Goal: Feedback & Contribution: Submit feedback/report problem

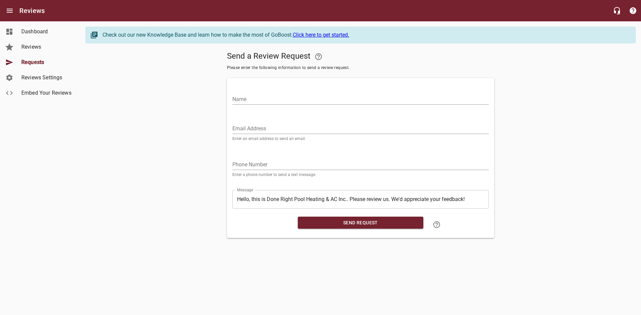
drag, startPoint x: 288, startPoint y: 127, endPoint x: 287, endPoint y: 124, distance: 3.7
click at [288, 127] on input "Email Address" at bounding box center [360, 129] width 256 height 11
paste input "[EMAIL_ADDRESS][DOMAIN_NAME]"
type input "[EMAIL_ADDRESS][DOMAIN_NAME]"
click at [276, 99] on input "Name" at bounding box center [360, 99] width 256 height 11
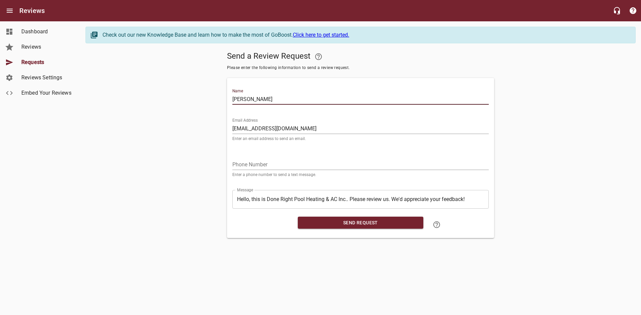
type input "[PERSON_NAME]"
click at [331, 157] on div "Phone Number Enter a phone number to send a text message." at bounding box center [360, 165] width 256 height 23
click at [332, 161] on input "tel" at bounding box center [360, 165] width 256 height 11
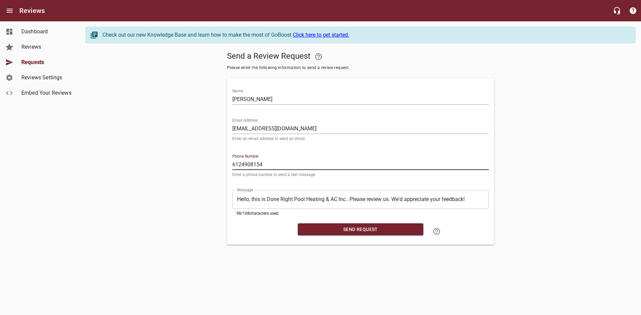
type input "6124908154"
click at [403, 236] on button "Send Request" at bounding box center [361, 230] width 126 height 12
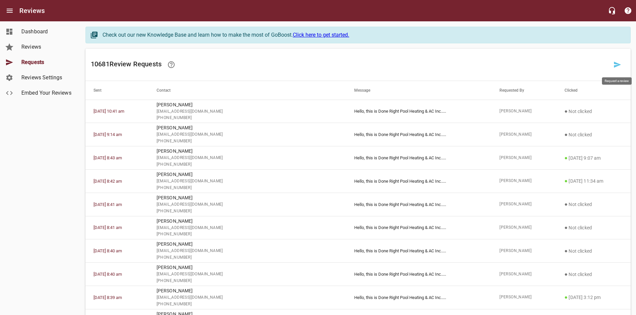
click at [616, 63] on icon at bounding box center [617, 65] width 7 height 6
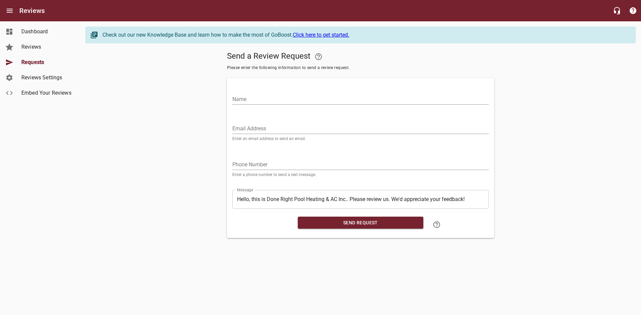
click at [283, 128] on input "Email Address" at bounding box center [360, 129] width 256 height 11
paste input "[EMAIL_ADDRESS][DOMAIN_NAME]"
type input "[EMAIL_ADDRESS][DOMAIN_NAME]"
click at [274, 103] on input "Name" at bounding box center [360, 99] width 256 height 11
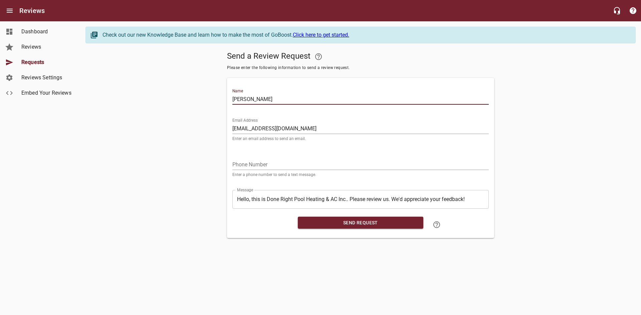
type input "[PERSON_NAME]"
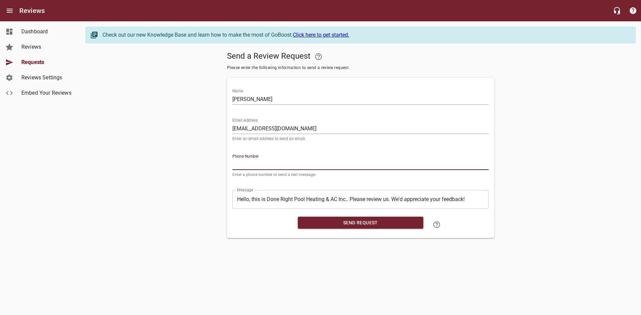
click at [245, 164] on input "tel" at bounding box center [360, 165] width 256 height 11
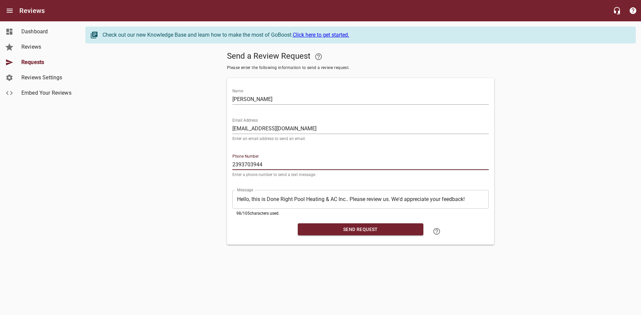
type input "2393703944"
click at [370, 231] on span "Send Request" at bounding box center [360, 230] width 115 height 8
